Goal: Information Seeking & Learning: Find specific page/section

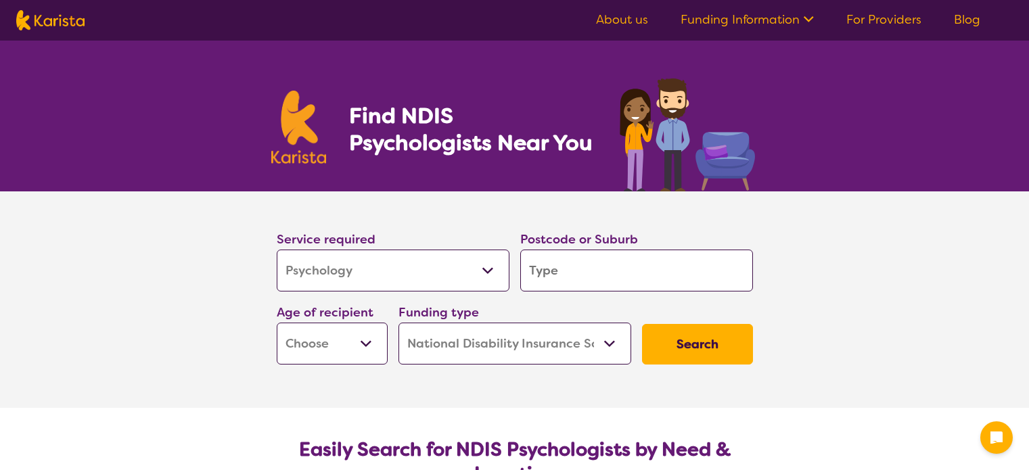
select select "Psychology"
select select "NDIS"
select select "Psychology"
select select "NDIS"
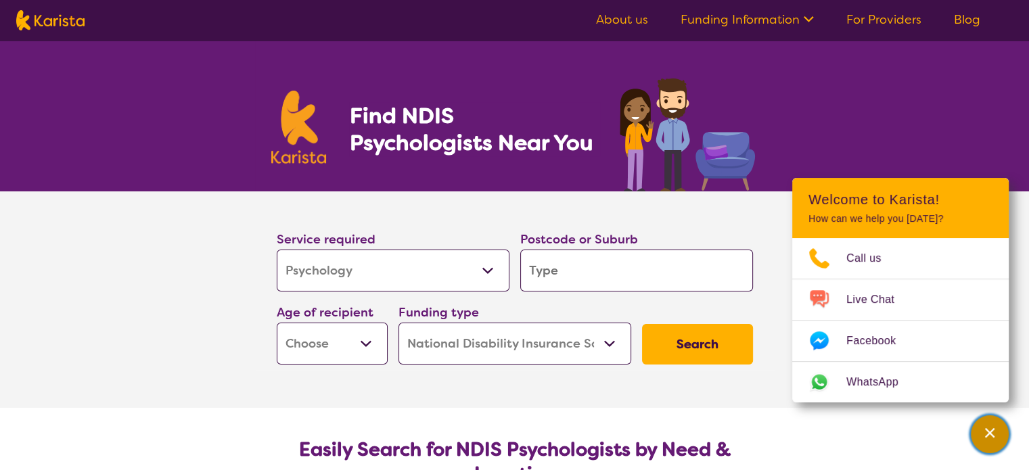
click at [986, 431] on icon "Channel Menu" at bounding box center [989, 432] width 9 height 9
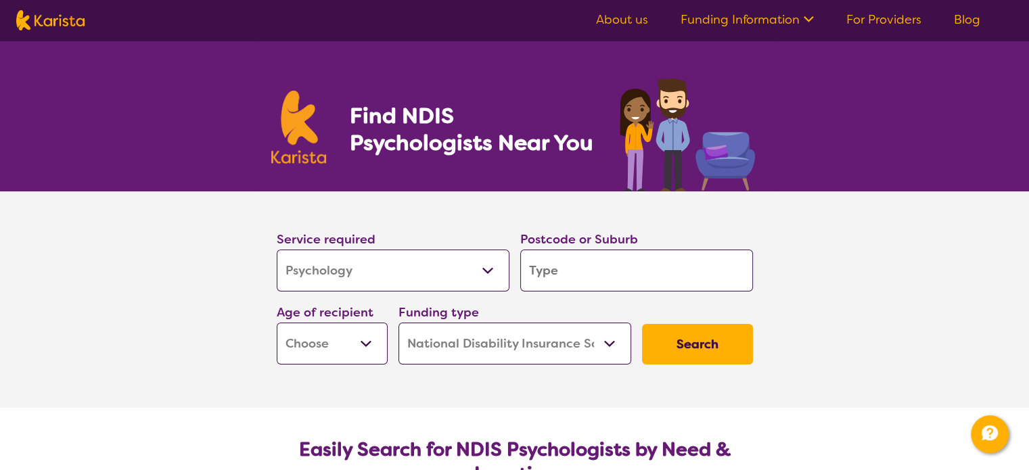
click at [590, 274] on input "search" at bounding box center [636, 271] width 233 height 42
type input "p"
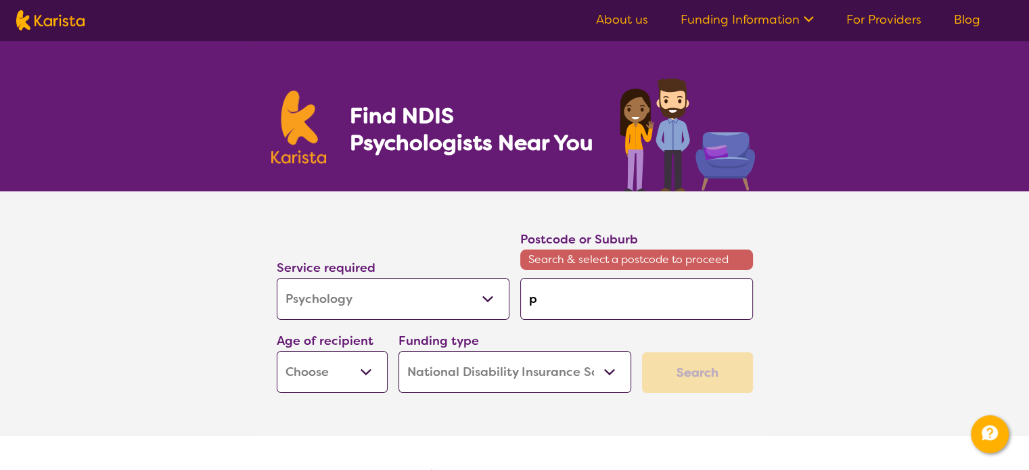
type input "pi"
type input "pim"
type input "pimp"
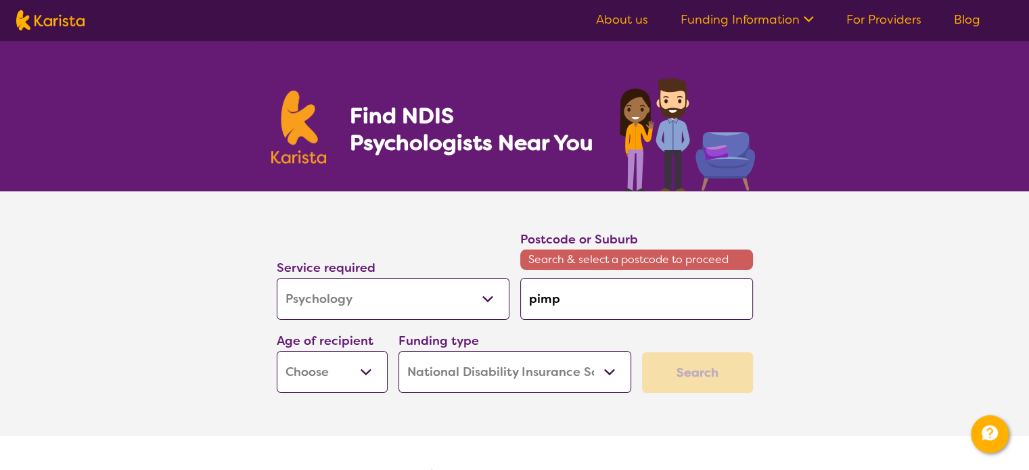
type input "pimp"
type input "pimpa"
type input "pimpam"
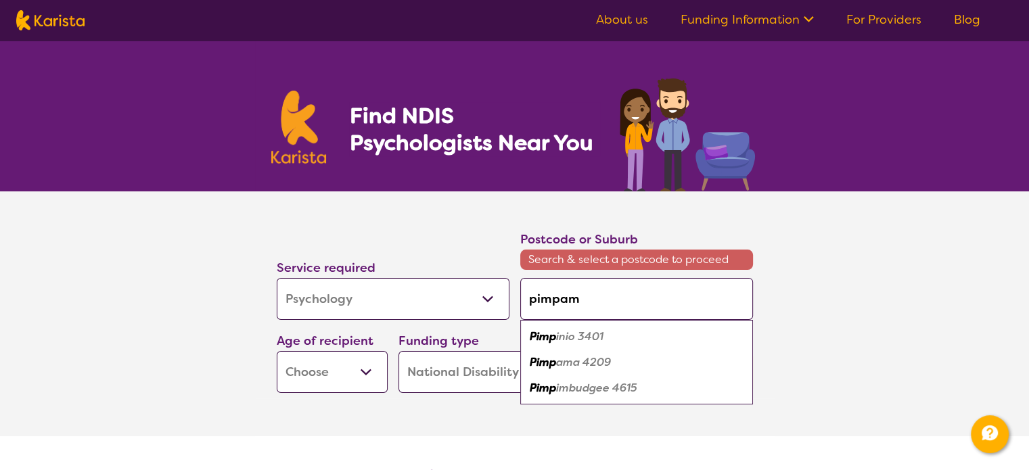
type input "pimpama"
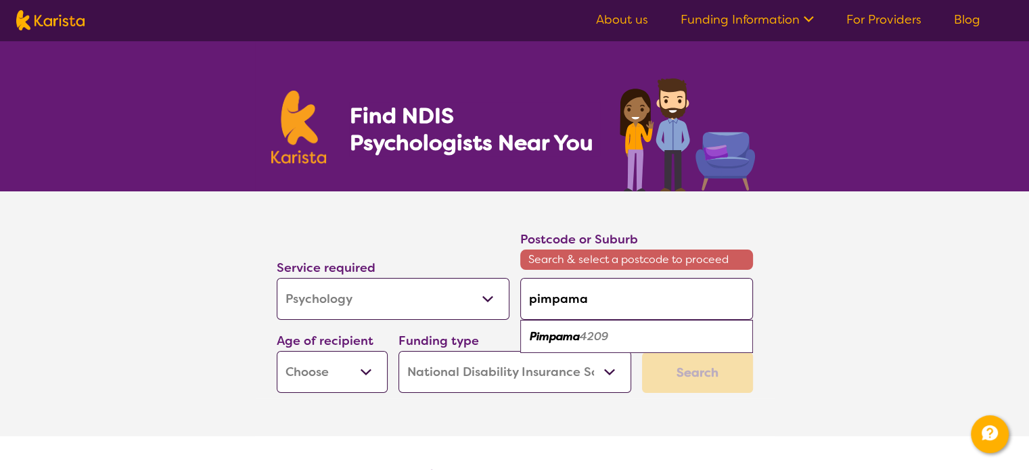
click at [599, 332] on em "4209" at bounding box center [594, 336] width 28 height 14
type input "4209"
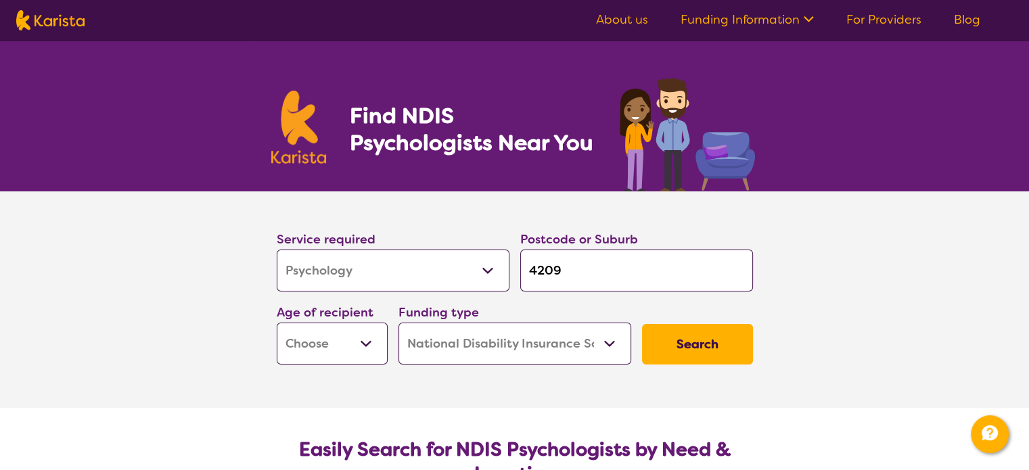
click at [370, 346] on select "Early Childhood - 0 to 9 Child - 10 to 11 Adolescent - 12 to 17 Adult - 18 to 6…" at bounding box center [332, 344] width 111 height 42
select select "AD"
click at [277, 323] on select "Early Childhood - 0 to 9 Child - 10 to 11 Adolescent - 12 to 17 Adult - 18 to 6…" at bounding box center [332, 344] width 111 height 42
select select "AD"
click at [683, 338] on button "Search" at bounding box center [697, 344] width 111 height 41
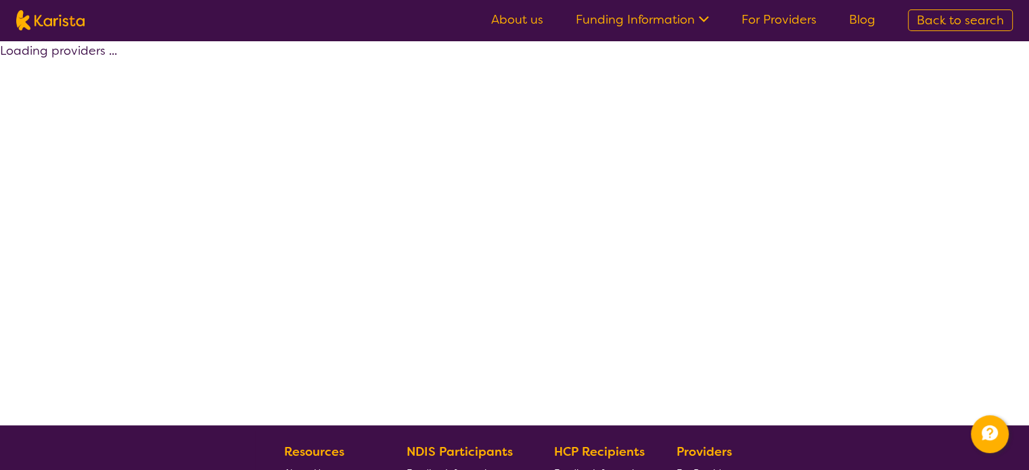
select select "by_score"
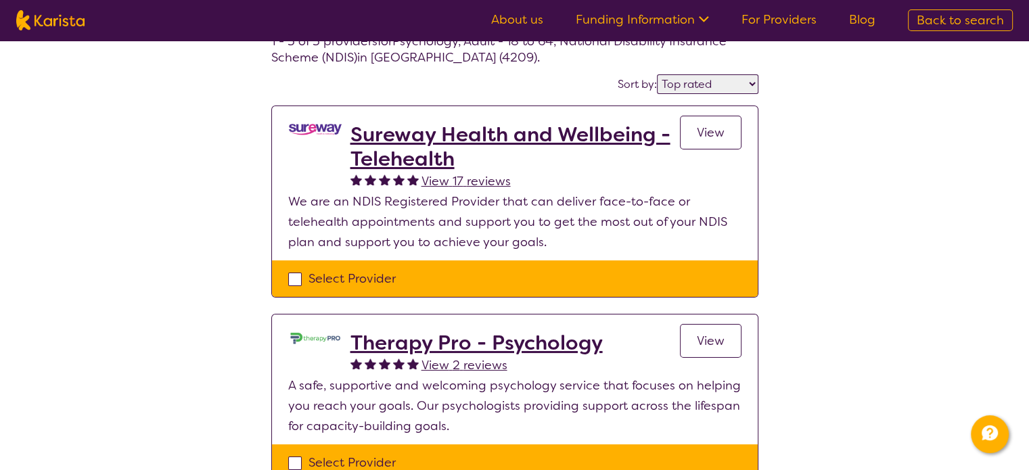
scroll to position [82, 0]
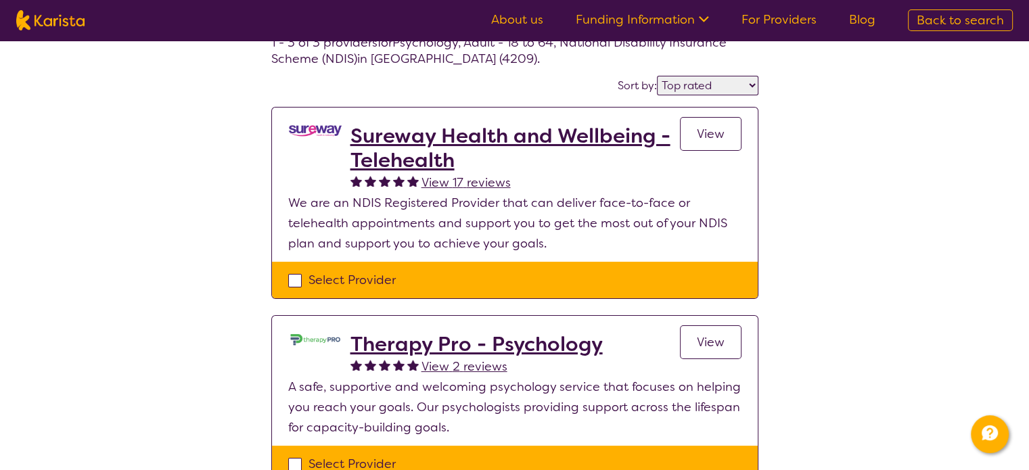
click at [403, 149] on h2 "Sureway Health and Wellbeing - Telehealth" at bounding box center [514, 148] width 329 height 49
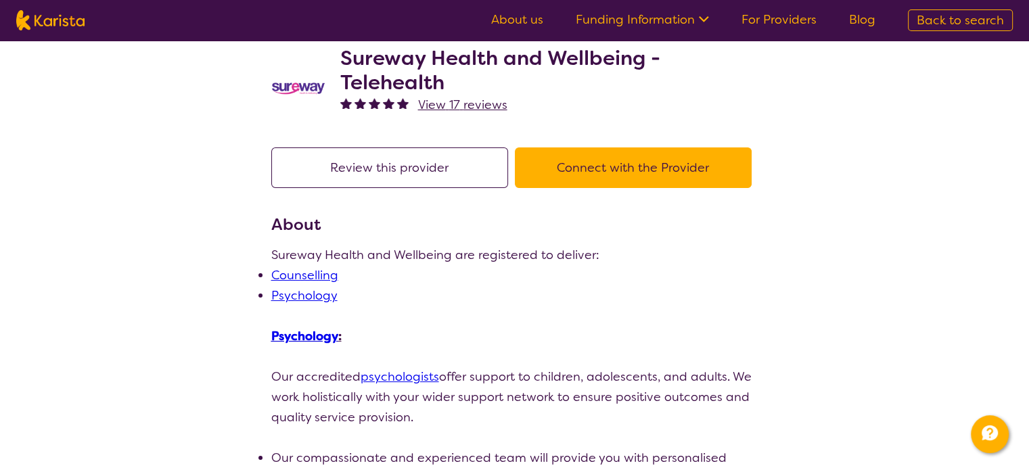
scroll to position [28, 0]
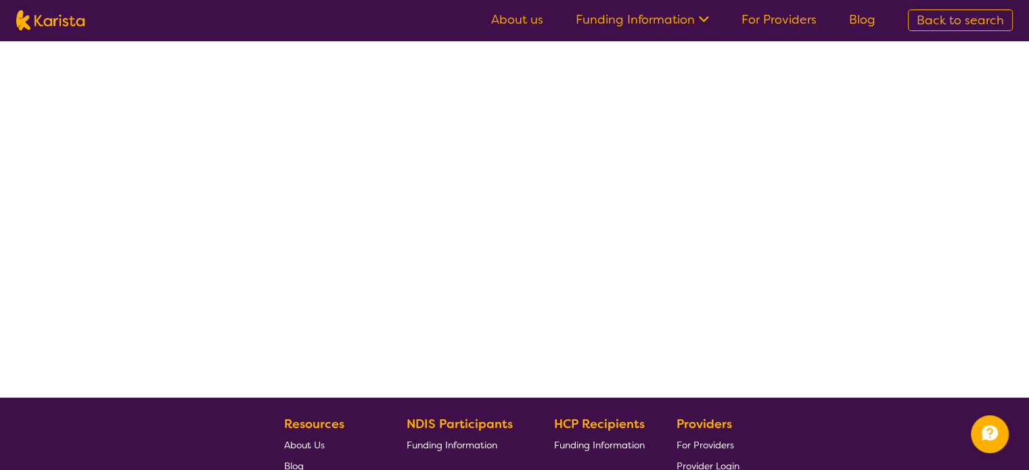
scroll to position [82, 0]
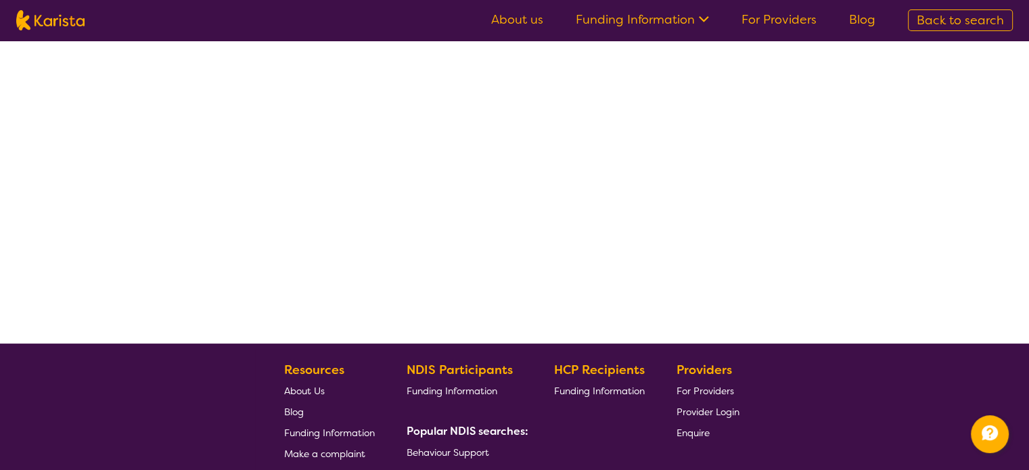
select select "by_score"
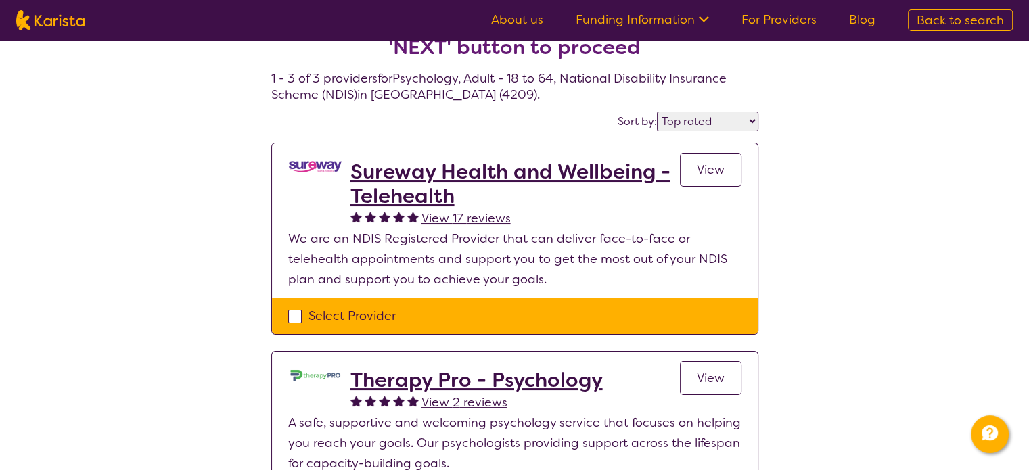
scroll to position [0, 0]
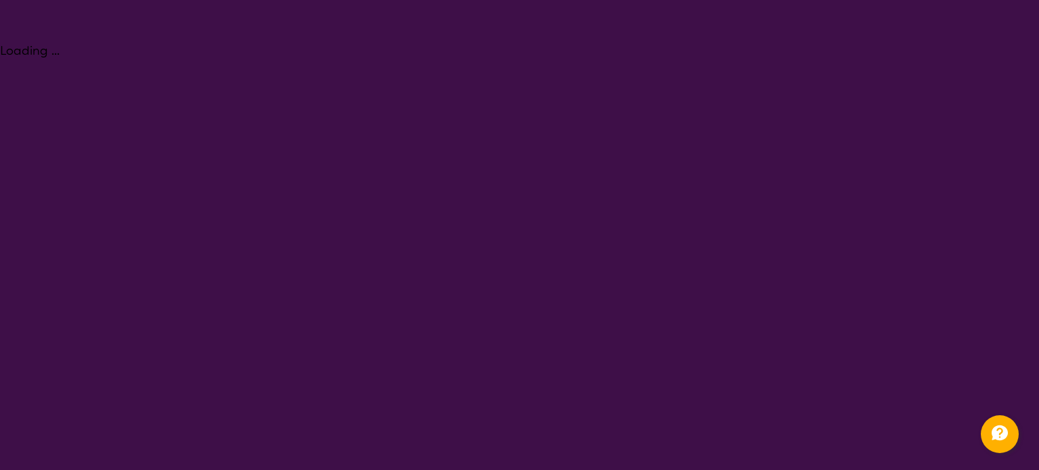
select select "Psychology"
select select "AD"
select select "NDIS"
select select "Psychology"
select select "AD"
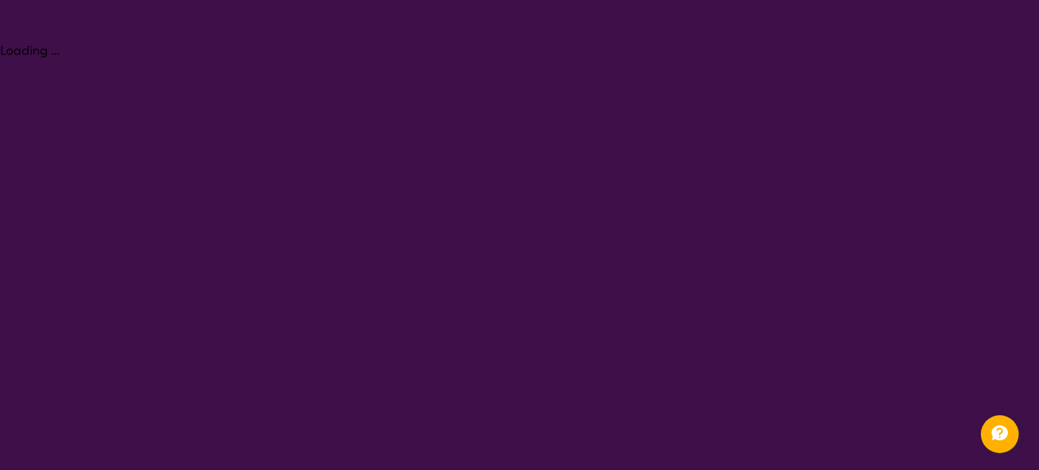
select select "NDIS"
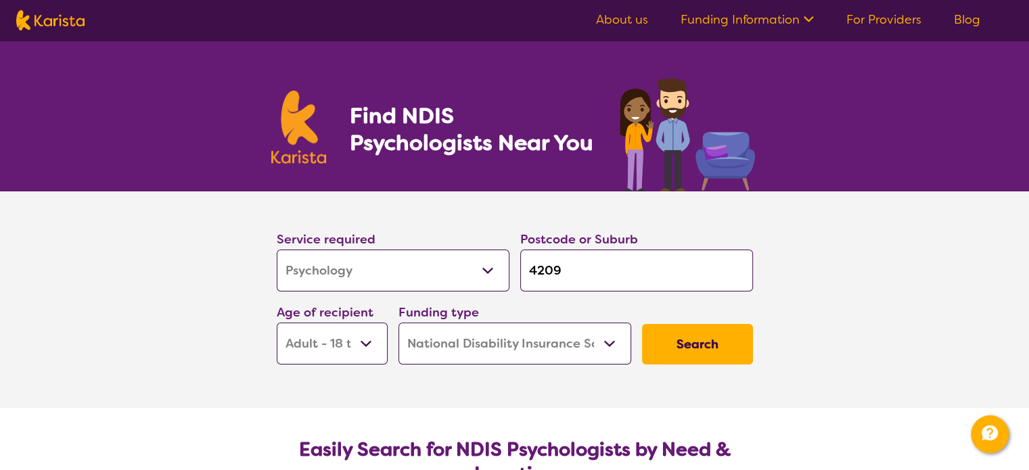
click at [374, 264] on select "Allied Health Assistant Assessment ([MEDICAL_DATA] or [MEDICAL_DATA]) Behaviour…" at bounding box center [393, 271] width 233 height 42
click at [236, 248] on section "Service required Allied Health Assistant Assessment ([MEDICAL_DATA] or [MEDICAL…" at bounding box center [514, 299] width 1029 height 216
select select "Psychology"
select select "AD"
select select "NDIS"
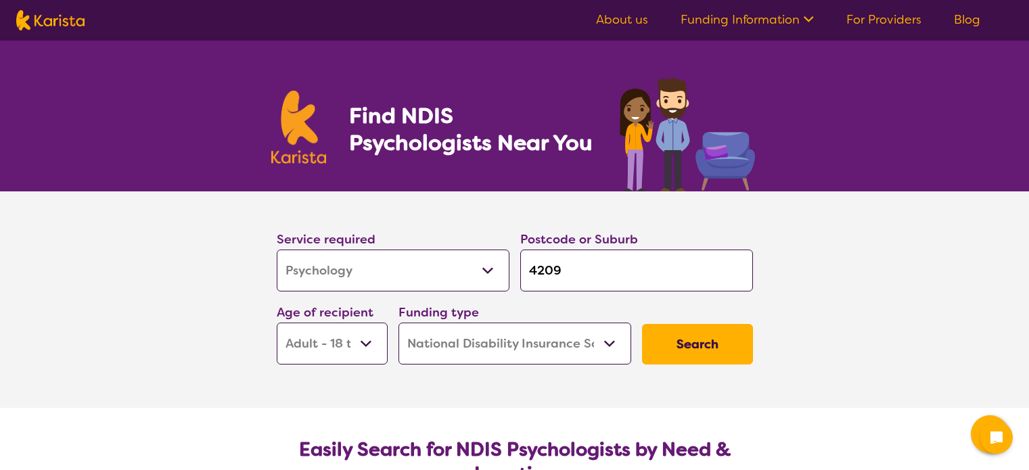
select select "Psychology"
select select "AD"
select select "NDIS"
